Goal: Communication & Community: Answer question/provide support

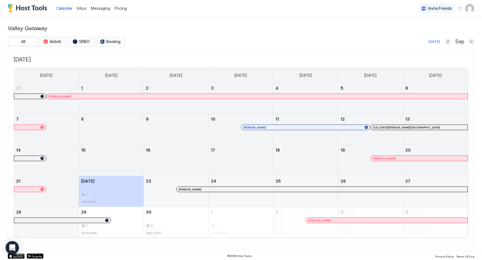
click at [78, 8] on span "Inbox" at bounding box center [81, 8] width 9 height 5
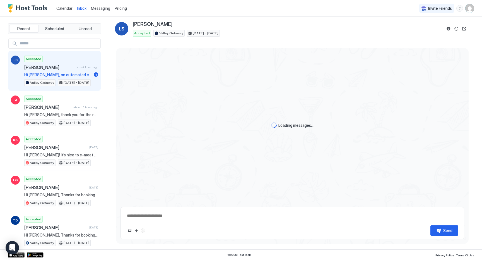
scroll to position [515, 0]
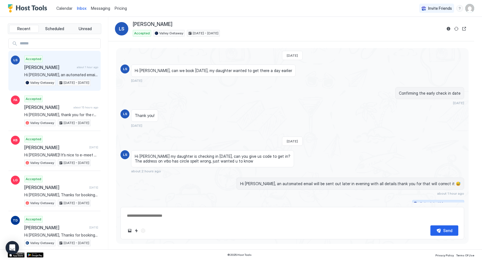
click at [462, 200] on button "Scheduled Messages" at bounding box center [439, 204] width 52 height 8
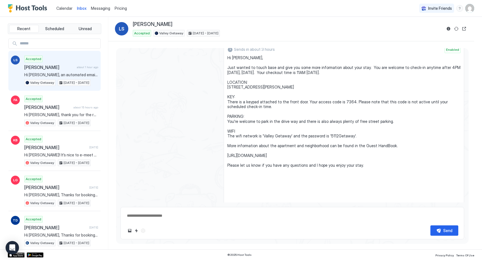
scroll to position [721, 0]
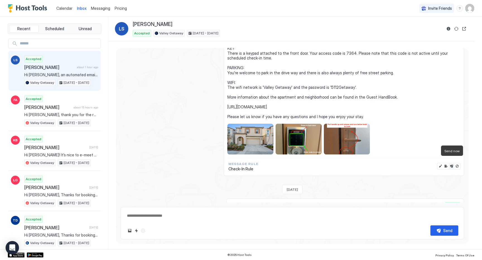
click at [451, 163] on button "Send now" at bounding box center [452, 166] width 6 height 6
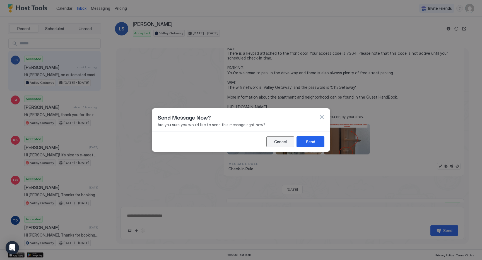
click at [281, 140] on div "Cancel" at bounding box center [280, 142] width 13 height 6
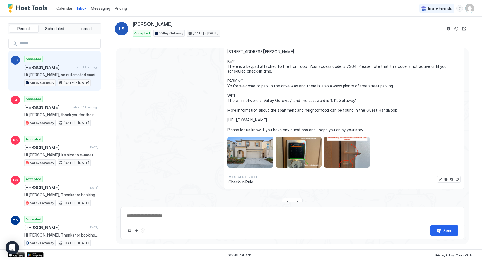
scroll to position [708, 0]
click at [452, 176] on button "Send now" at bounding box center [452, 179] width 6 height 6
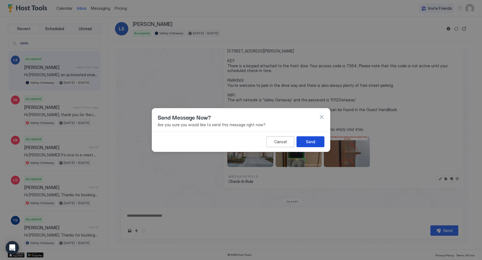
click at [317, 142] on button "Send" at bounding box center [311, 141] width 28 height 11
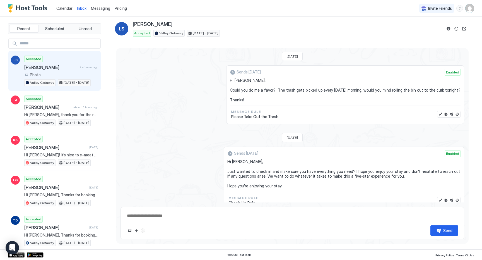
scroll to position [1147, 0]
type textarea "*"
